Goal: Book appointment/travel/reservation

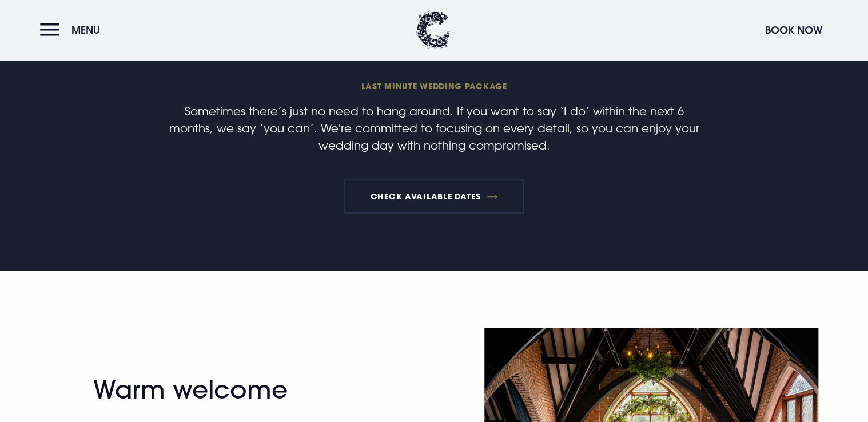
scroll to position [366, 0]
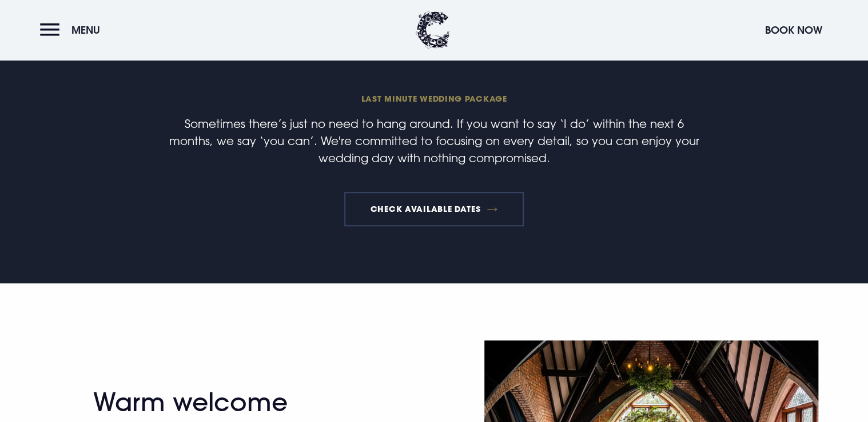
click at [409, 210] on link "Check available dates" at bounding box center [433, 209] width 179 height 34
click at [48, 32] on button "Menu" at bounding box center [73, 30] width 66 height 25
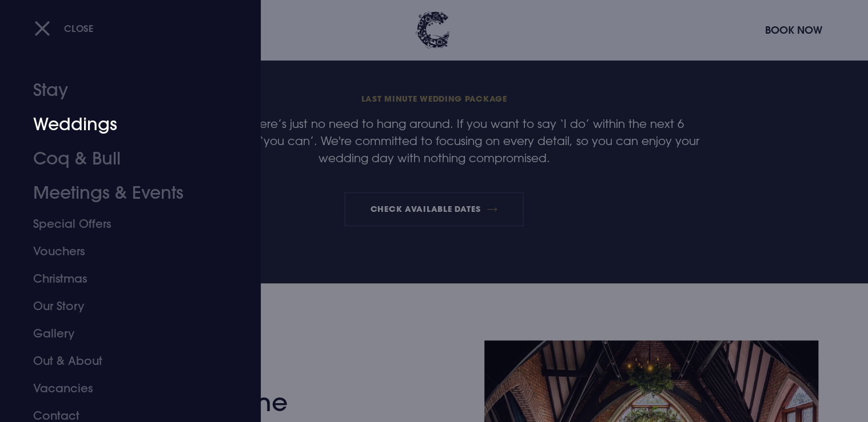
click at [61, 121] on link "Weddings" at bounding box center [123, 124] width 181 height 34
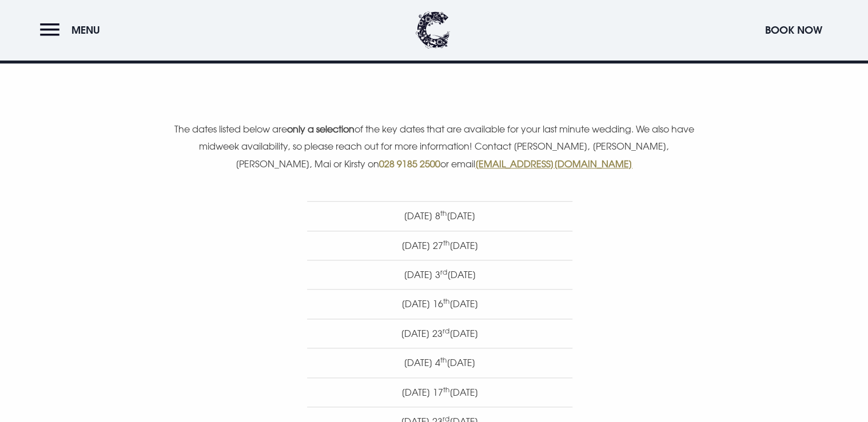
scroll to position [457, 0]
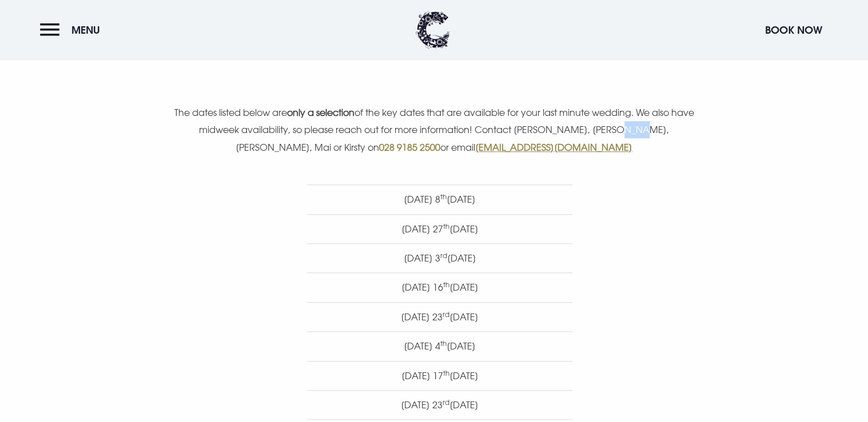
drag, startPoint x: 584, startPoint y: 129, endPoint x: 566, endPoint y: 132, distance: 17.9
click at [566, 132] on p "The dates listed below are only a selection of the key dates that are available…" at bounding box center [434, 130] width 544 height 52
drag, startPoint x: 566, startPoint y: 132, endPoint x: 568, endPoint y: 142, distance: 10.0
click at [568, 142] on p "The dates listed below are only a selection of the key dates that are available…" at bounding box center [434, 130] width 544 height 52
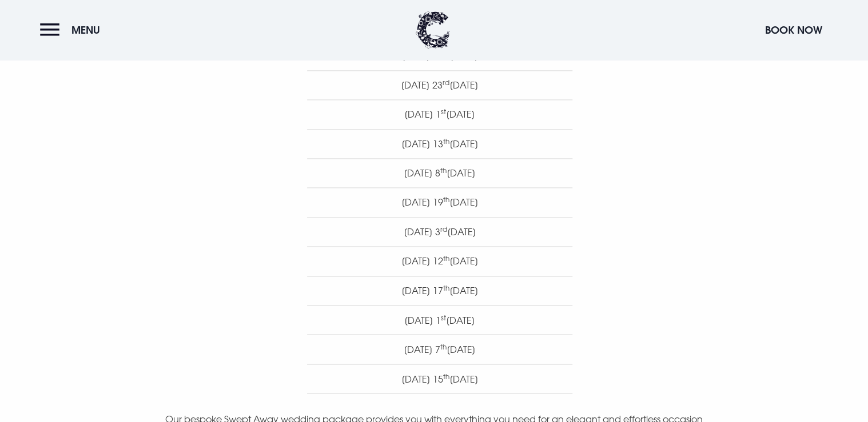
scroll to position [823, 0]
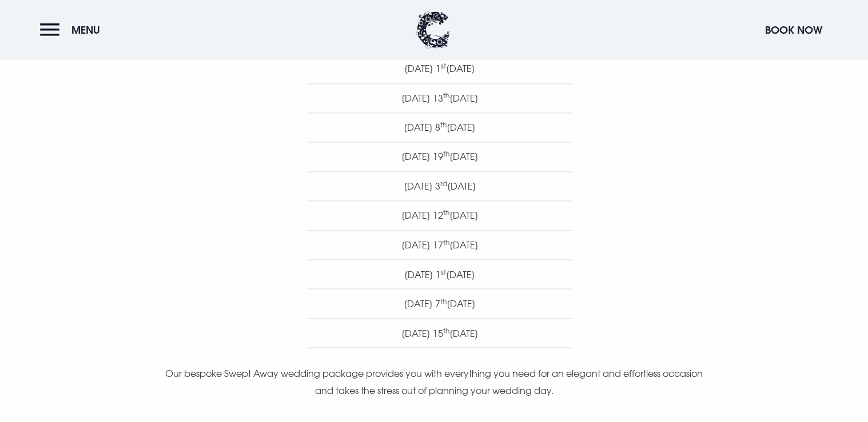
drag, startPoint x: 509, startPoint y: 336, endPoint x: 377, endPoint y: 215, distance: 178.4
click at [377, 215] on ul "Saturday 8 th November 2025 Thursday 27 th November 2025 Wednesday 3 rd Decembe…" at bounding box center [439, 83] width 649 height 529
drag, startPoint x: 377, startPoint y: 215, endPoint x: 337, endPoint y: 247, distance: 51.7
click at [337, 247] on li "Friday 17 th April 2026" at bounding box center [439, 244] width 265 height 29
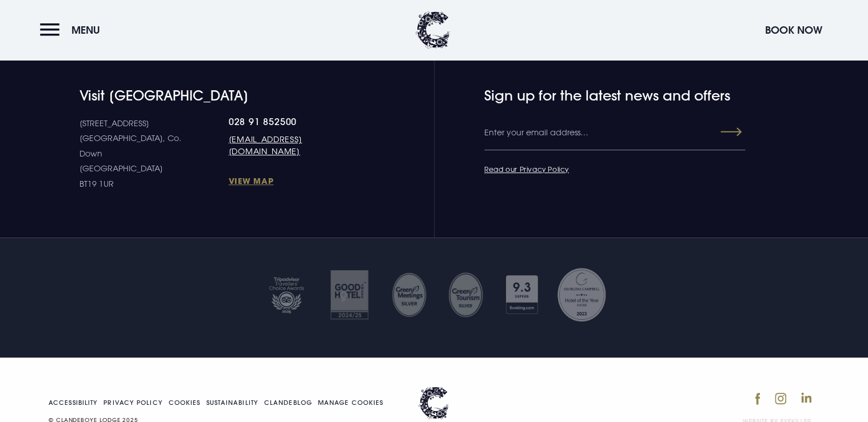
scroll to position [2450, 0]
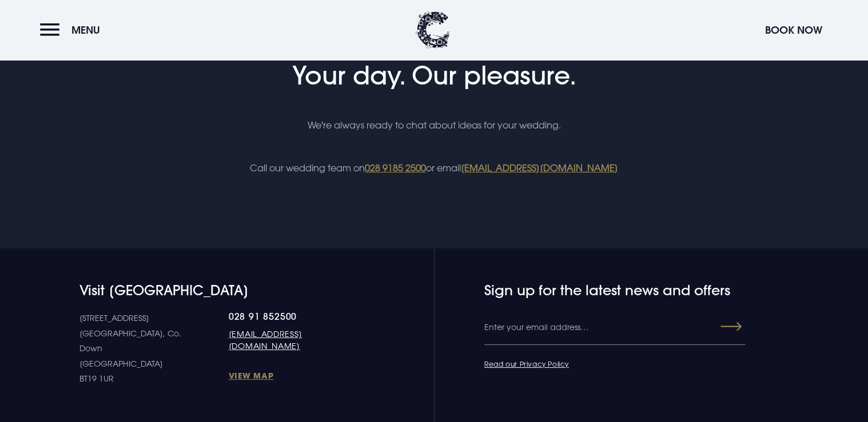
scroll to position [4253, 0]
